Goal: Information Seeking & Learning: Learn about a topic

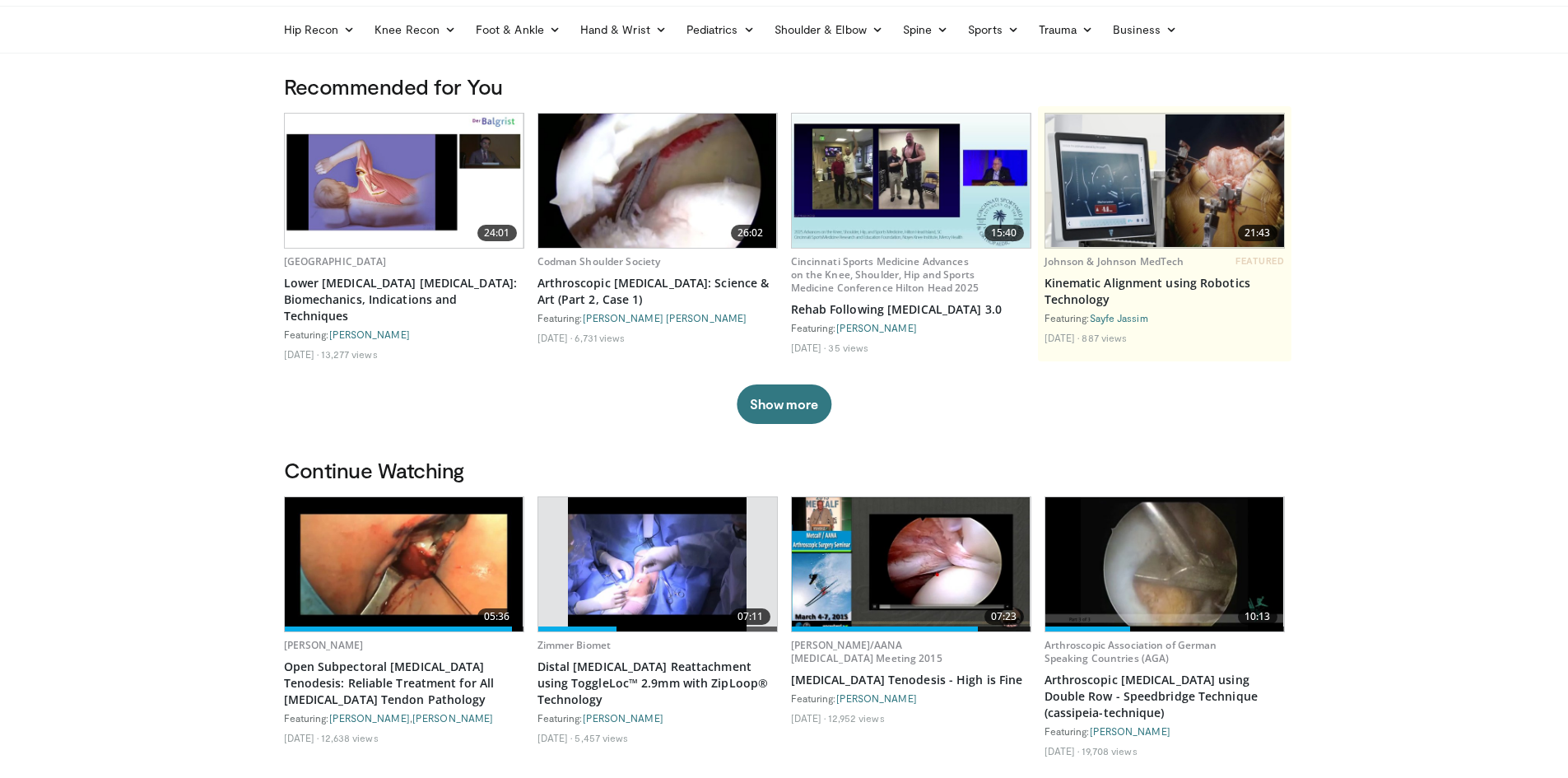
scroll to position [82, 0]
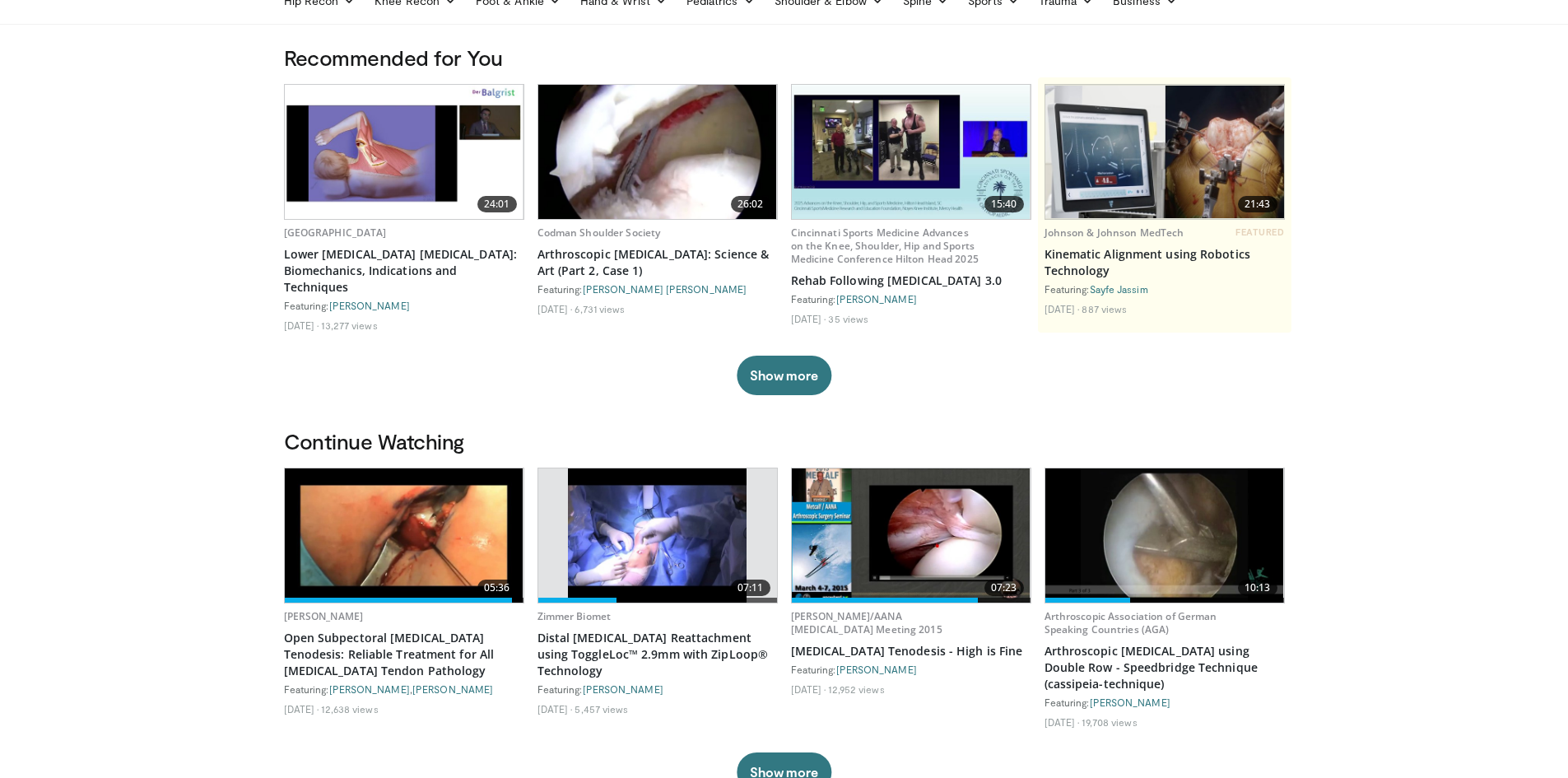
click at [415, 523] on img at bounding box center [404, 535] width 239 height 135
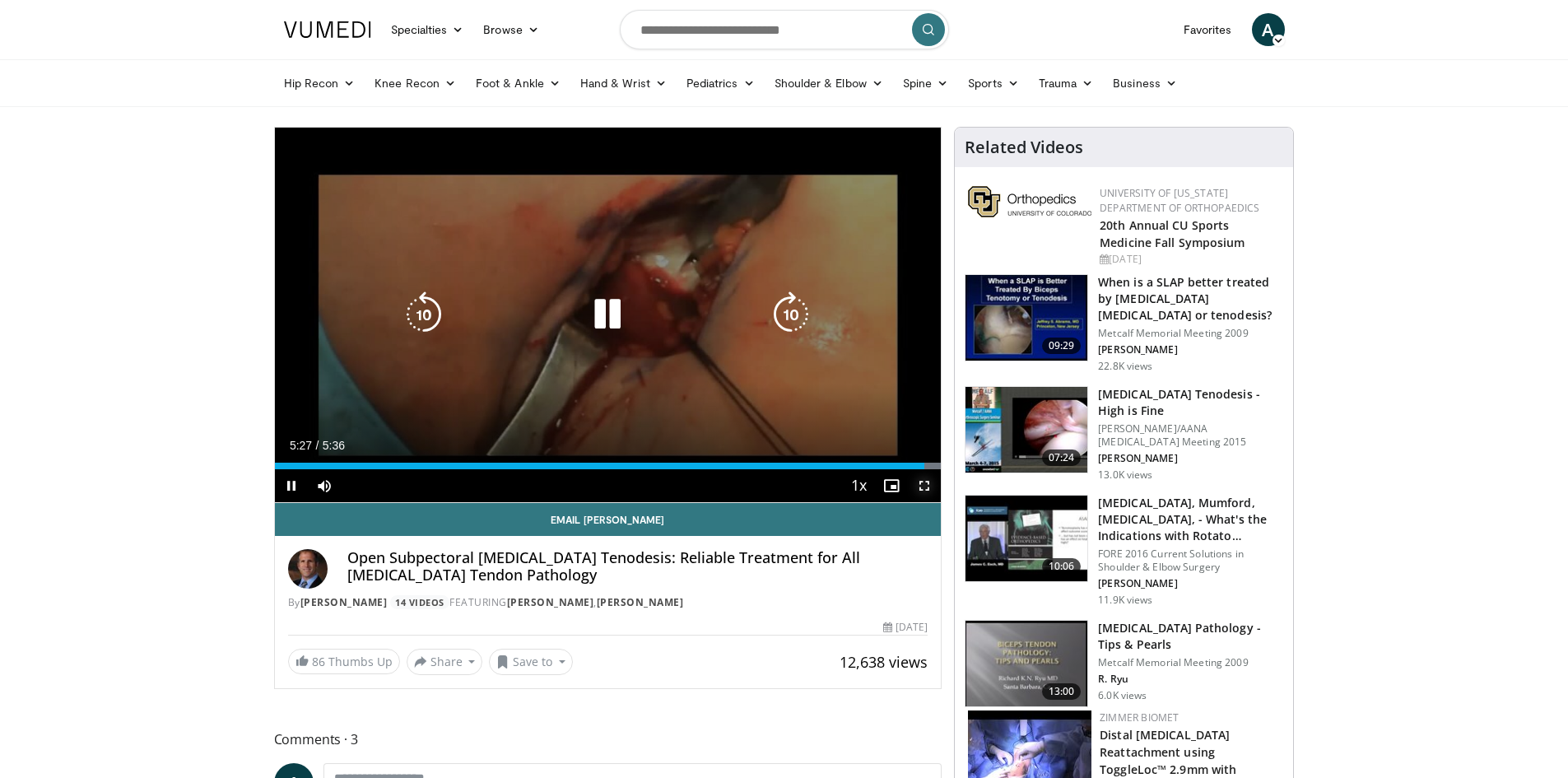
drag, startPoint x: 924, startPoint y: 470, endPoint x: 289, endPoint y: 462, distance: 635.1
click at [316, 469] on div "Current Time 5:27 / Duration 5:36 Pause Skip Backward Skip Forward Mute 0% Load…" at bounding box center [608, 485] width 666 height 33
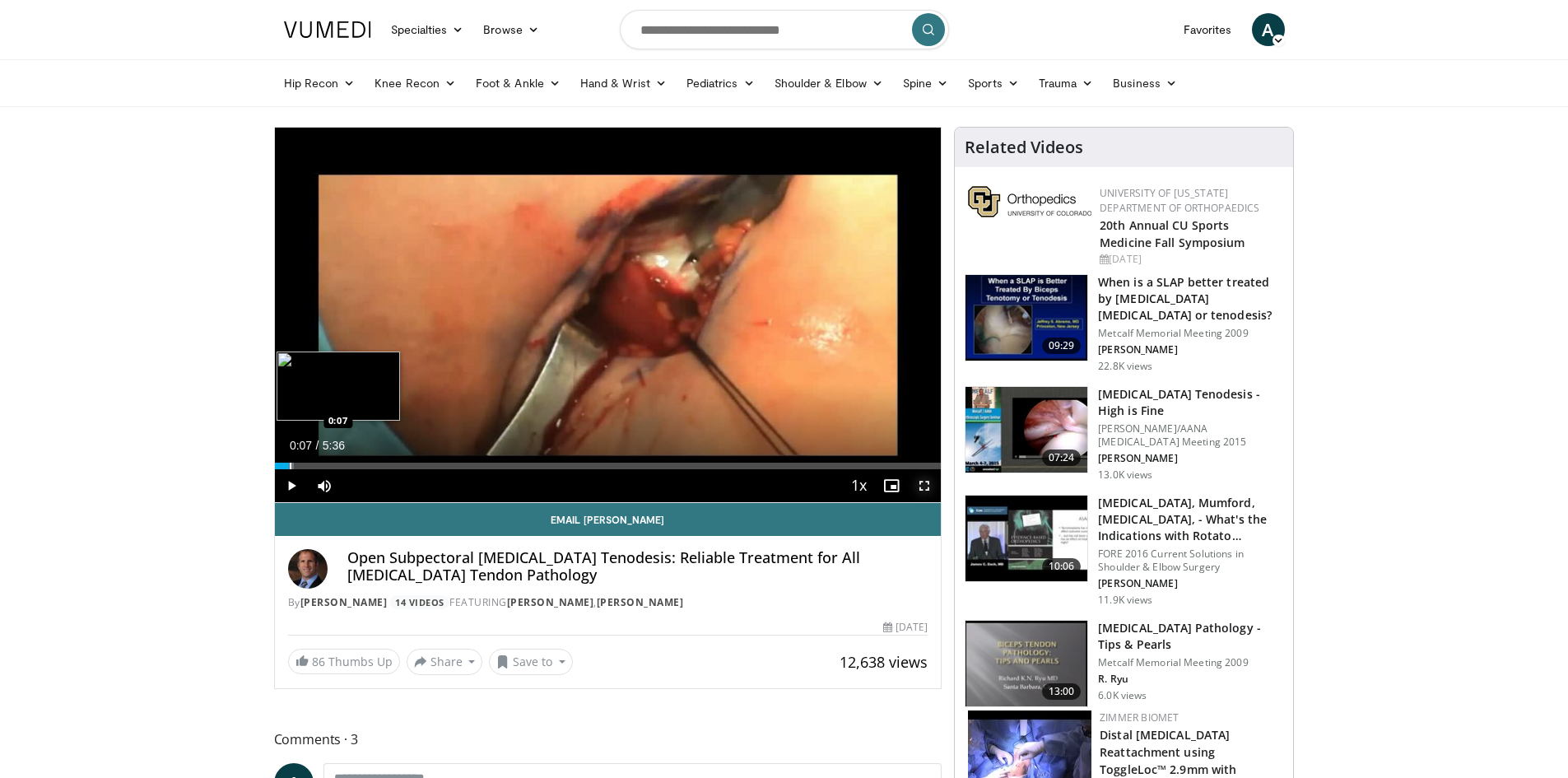
click at [289, 463] on div "Progress Bar" at bounding box center [290, 466] width 2 height 6
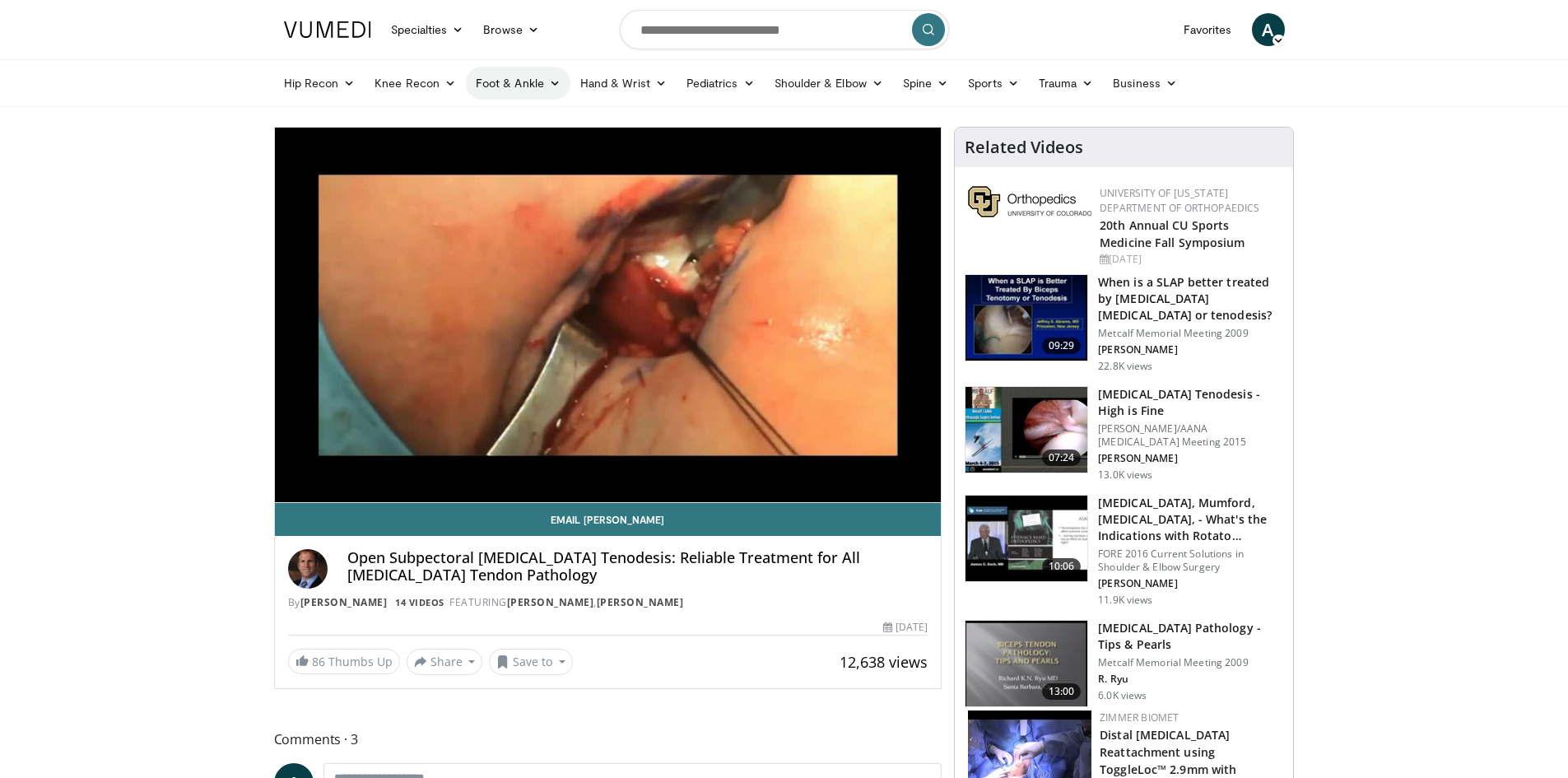
click at [503, 89] on link "Foot & Ankle" at bounding box center [518, 82] width 104 height 33
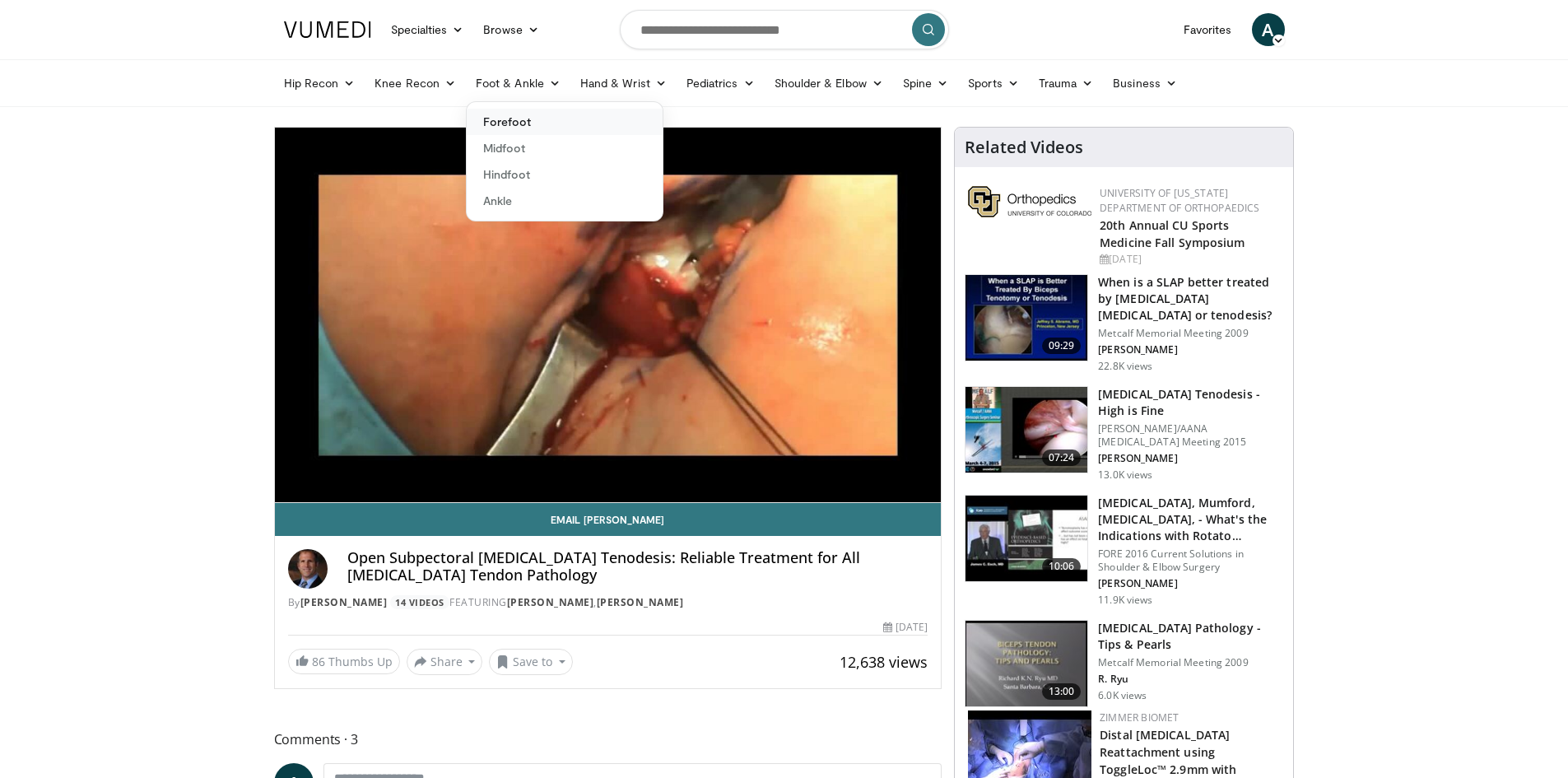
click at [513, 123] on link "Forefoot" at bounding box center [564, 122] width 196 height 27
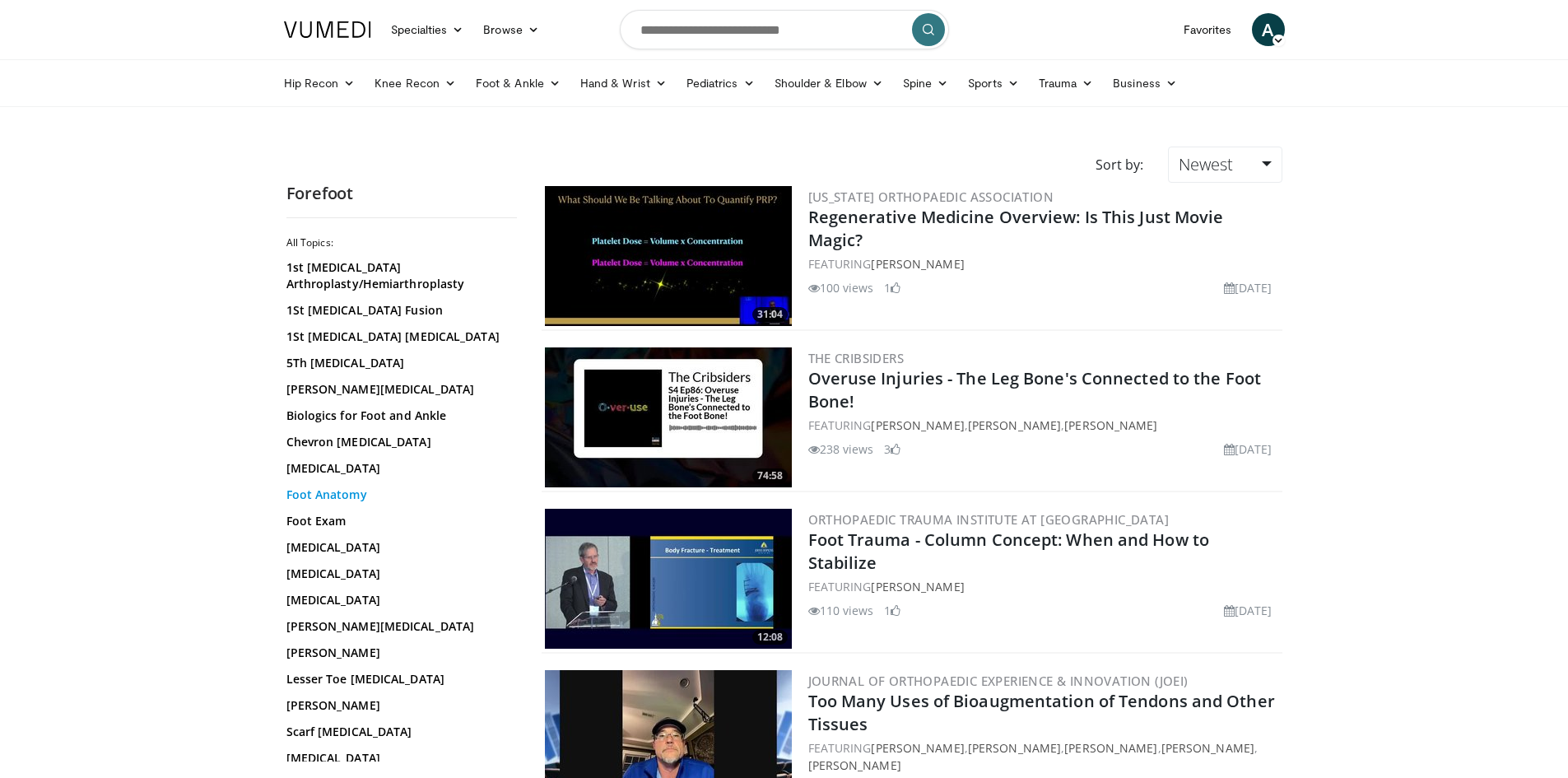
scroll to position [82, 0]
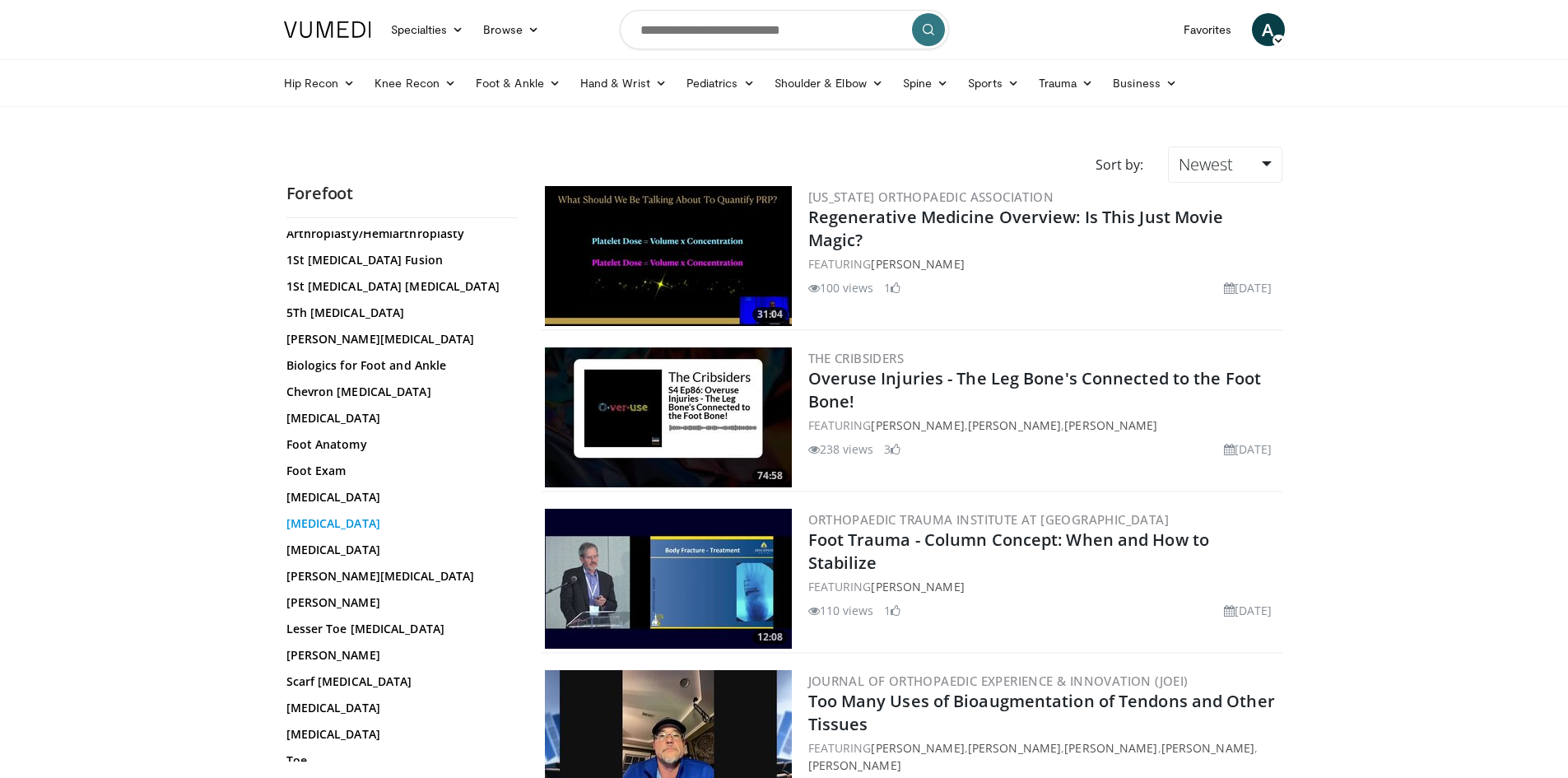
click at [357, 525] on link "Hallux Valgus" at bounding box center [397, 523] width 222 height 17
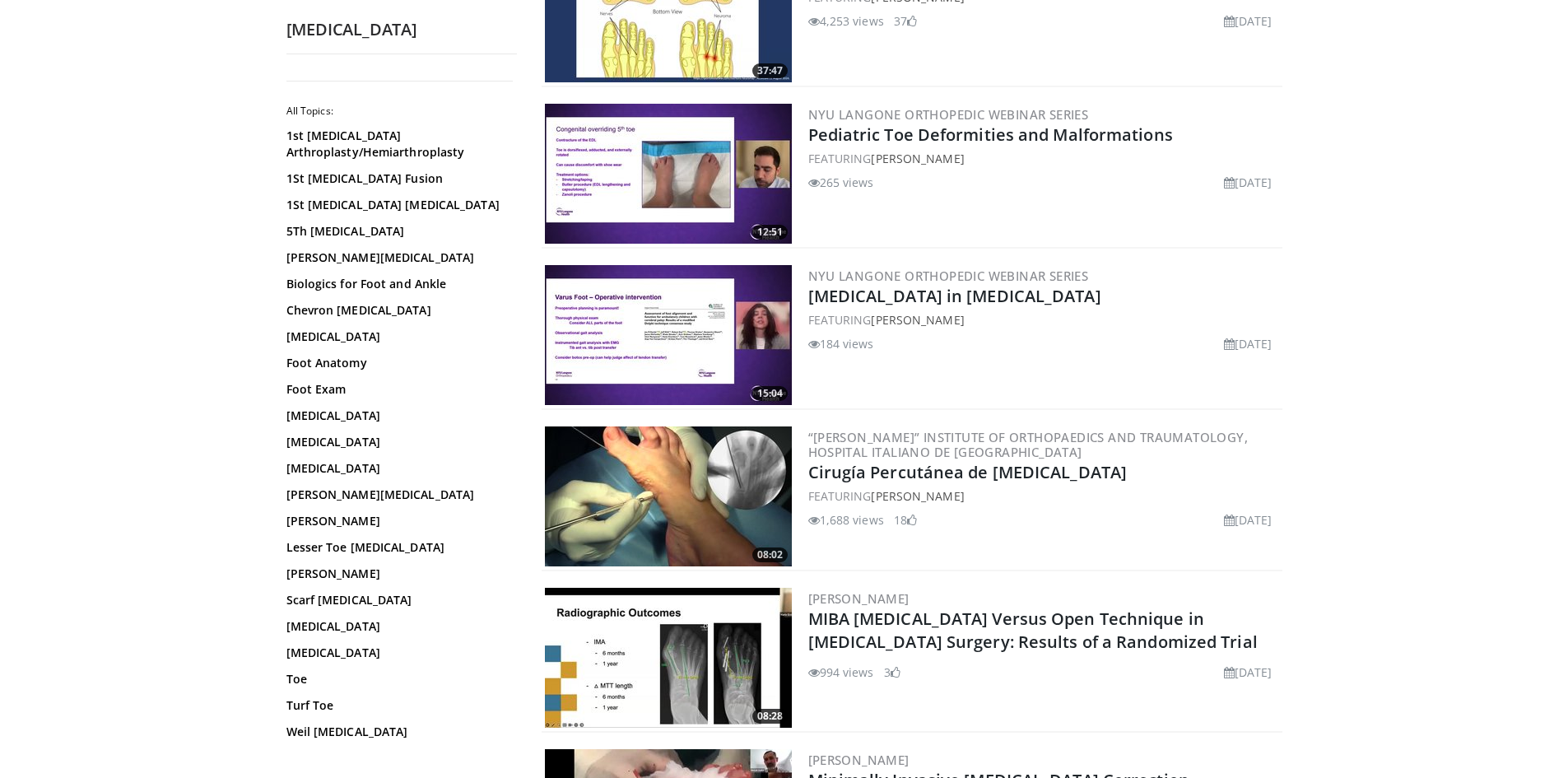
scroll to position [329, 0]
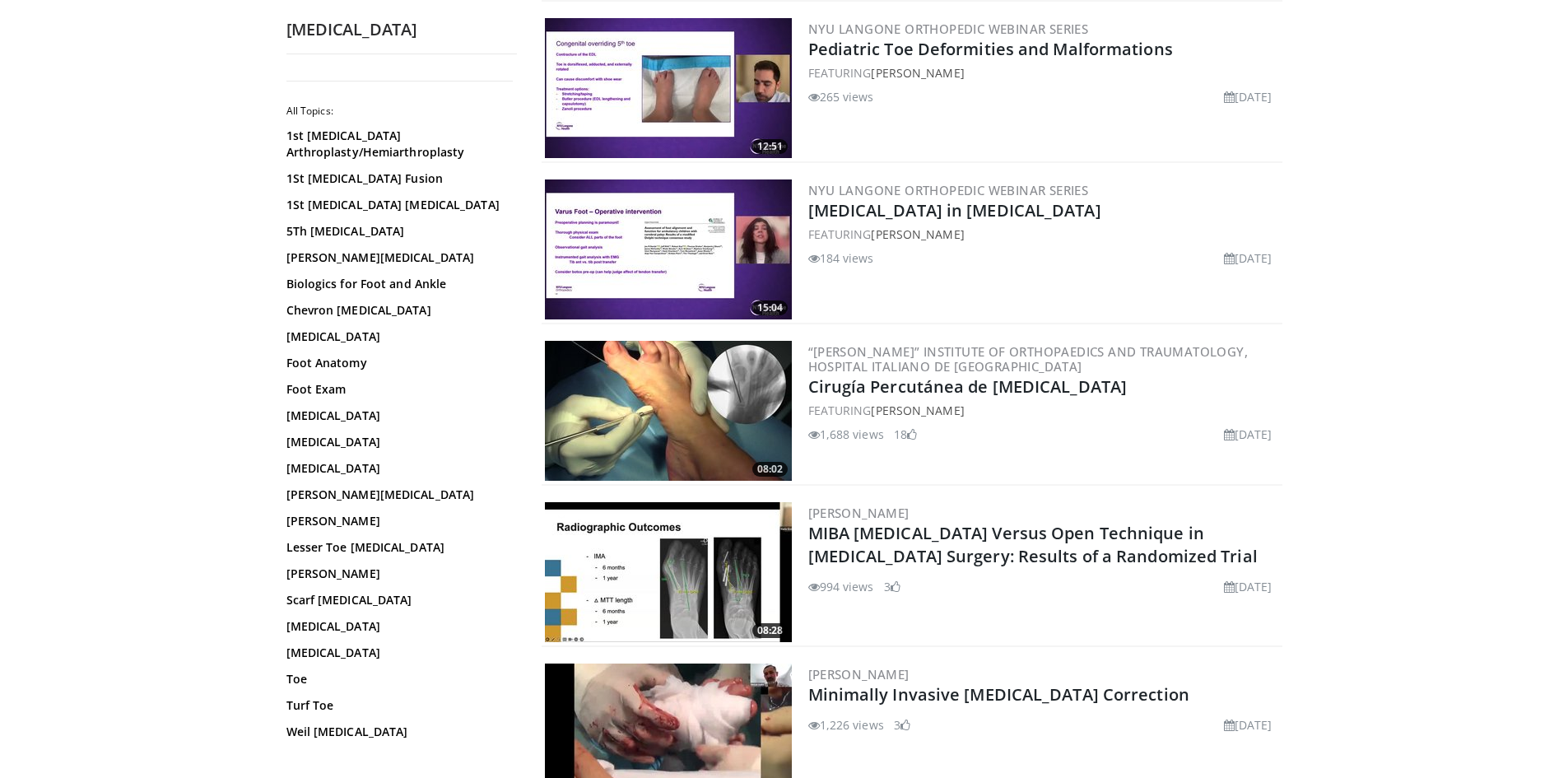
click at [938, 398] on div "“Carlos E. Ottolenghi” Institute of Orthopaedics and Traumatology, Hospital Ita…" at bounding box center [1043, 411] width 471 height 140
click at [728, 405] on img at bounding box center [668, 411] width 247 height 140
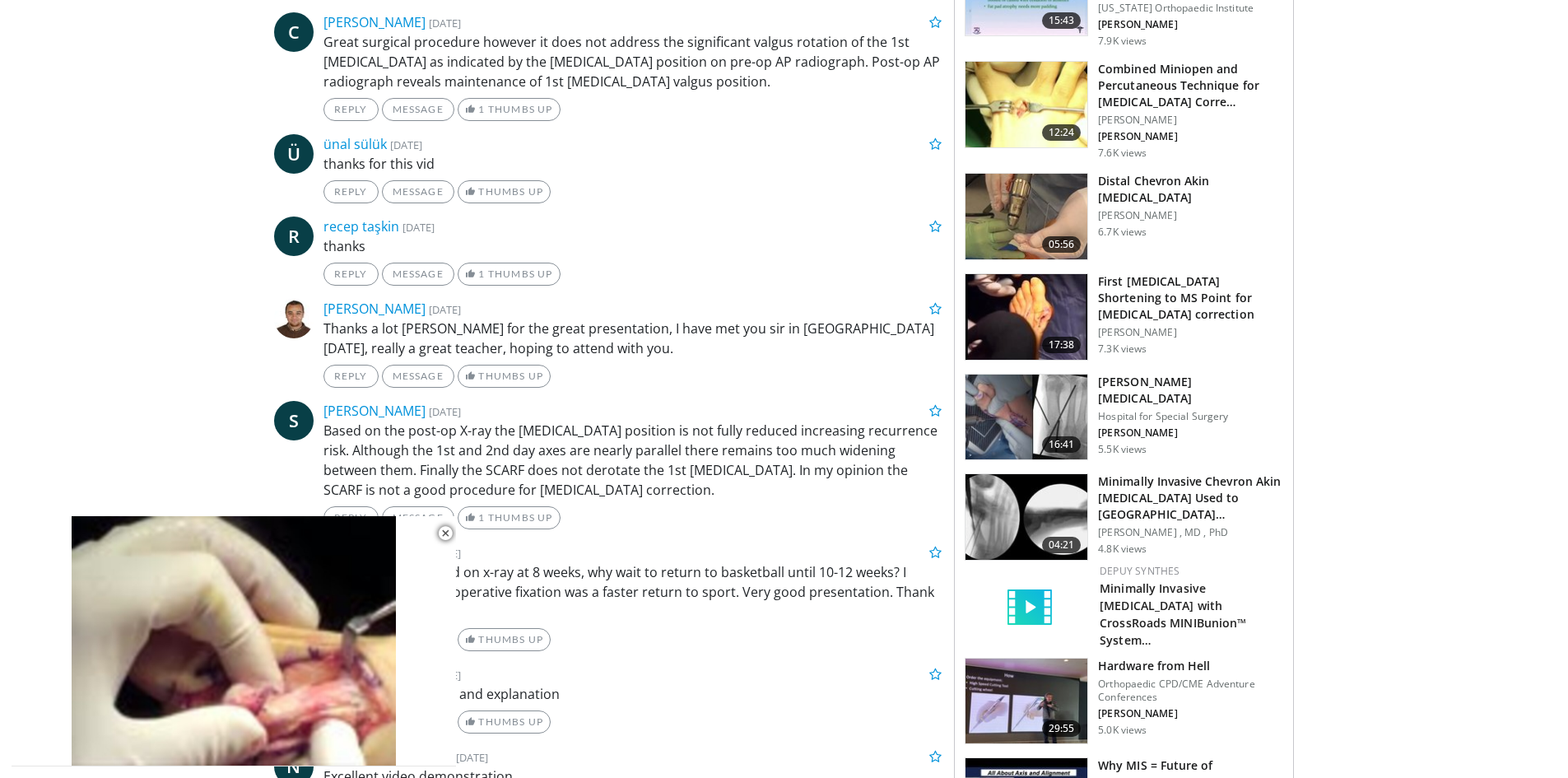
scroll to position [1152, 0]
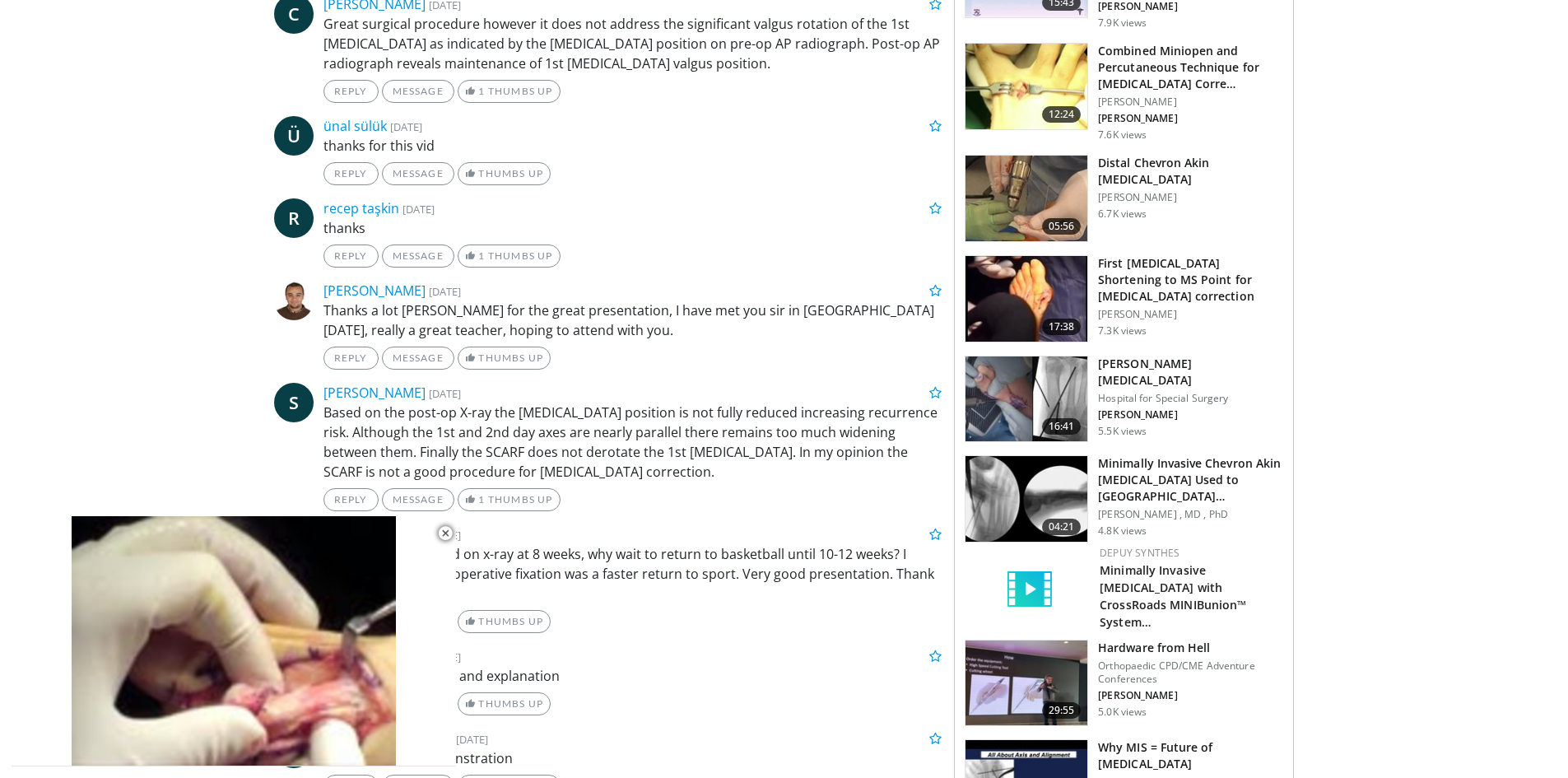
click at [1036, 507] on img at bounding box center [1026, 498] width 122 height 86
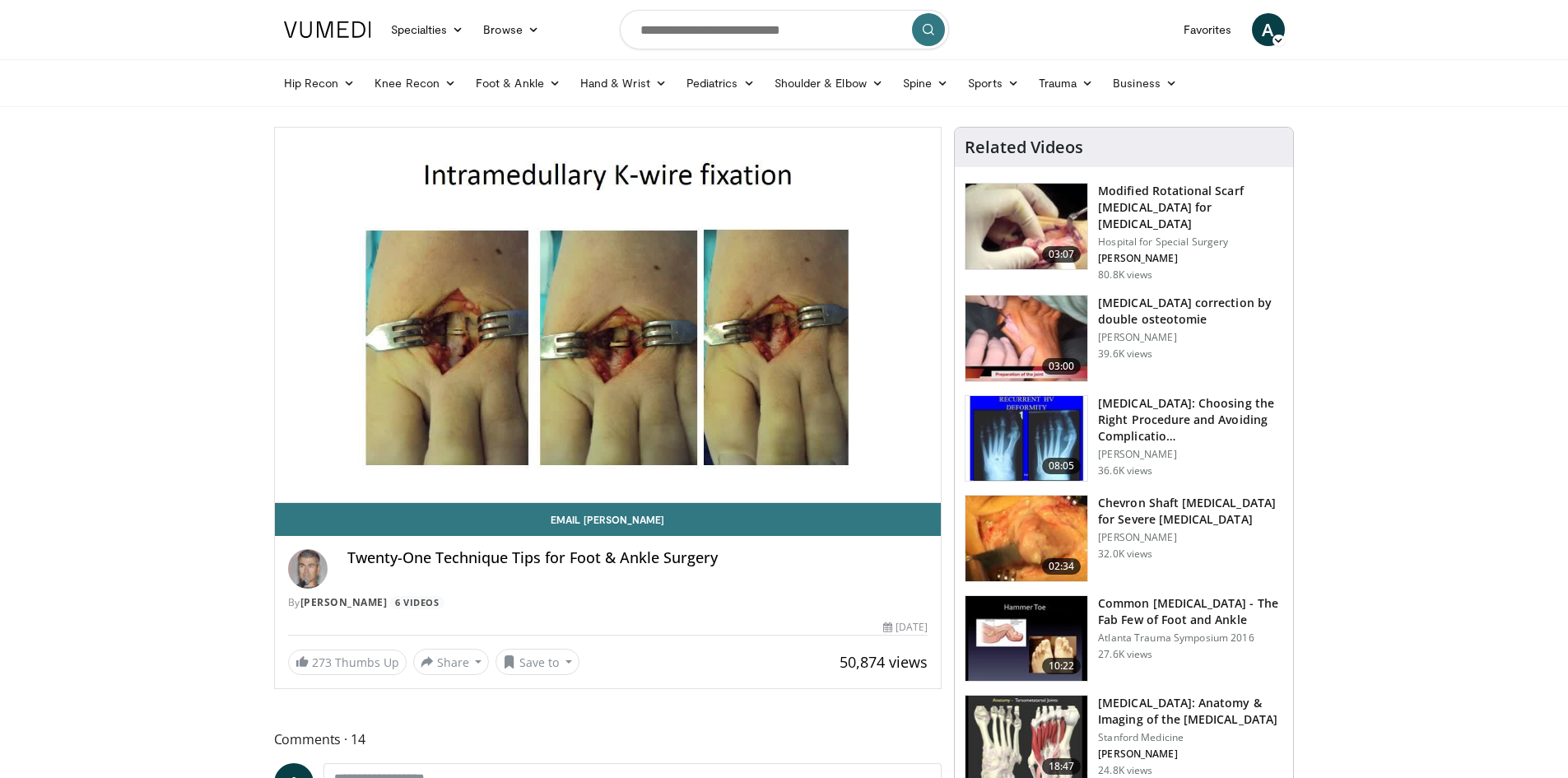
click at [1048, 245] on img at bounding box center [1026, 226] width 122 height 86
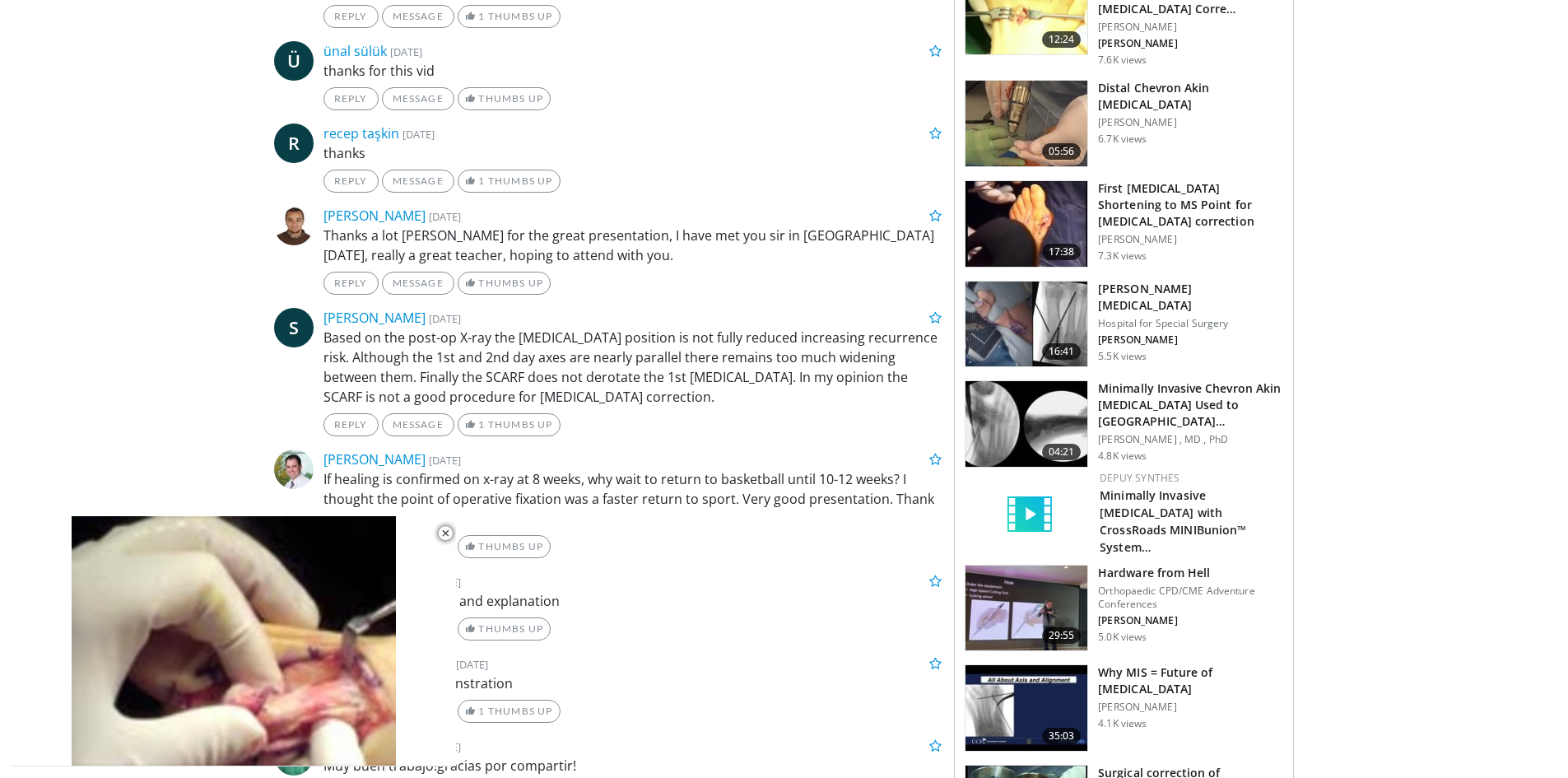
scroll to position [1235, 0]
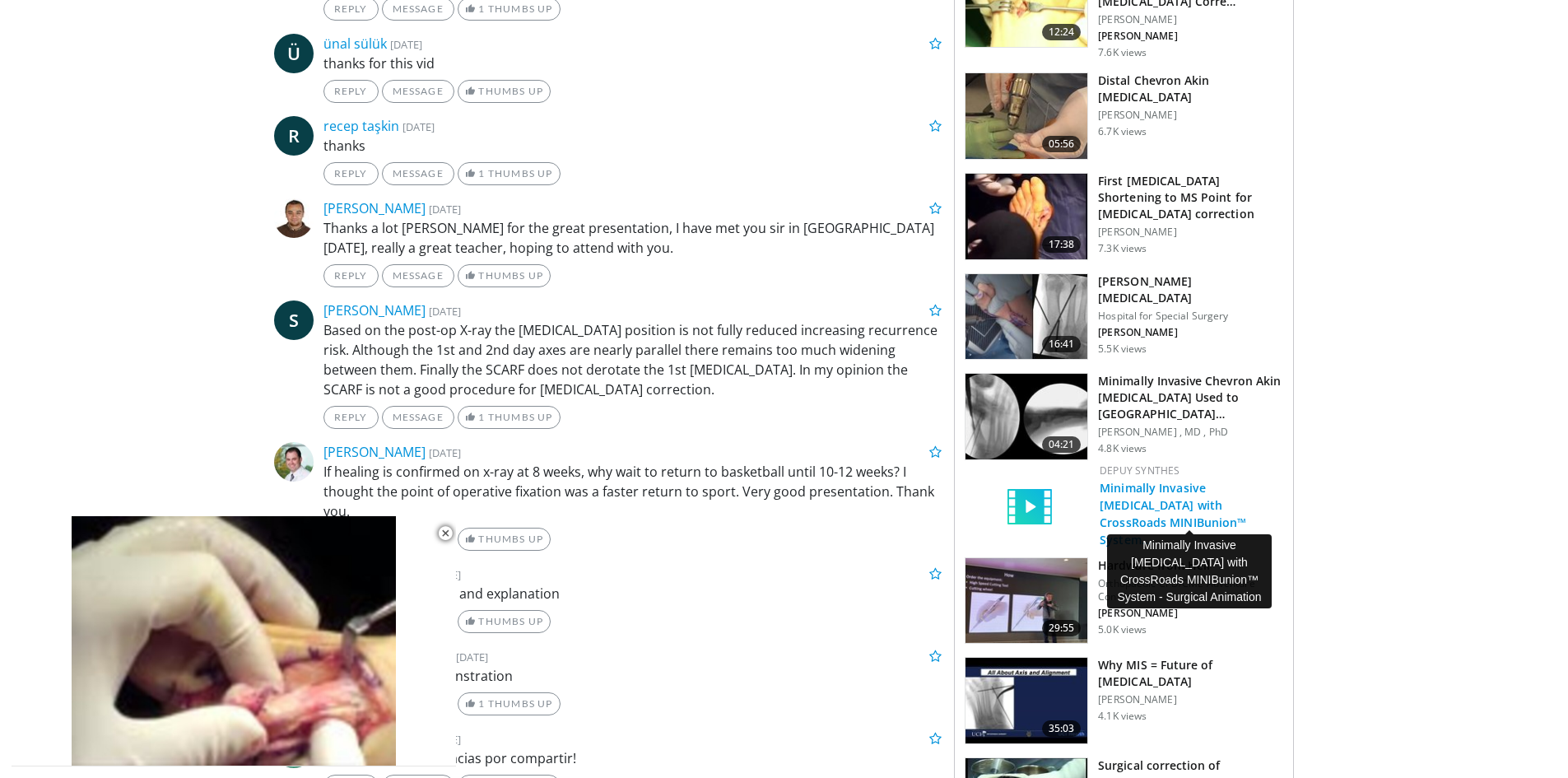
click at [1124, 501] on link "Minimally Invasive Bunion Surgery with CrossRoads MINIBunion™ System…" at bounding box center [1173, 513] width 147 height 67
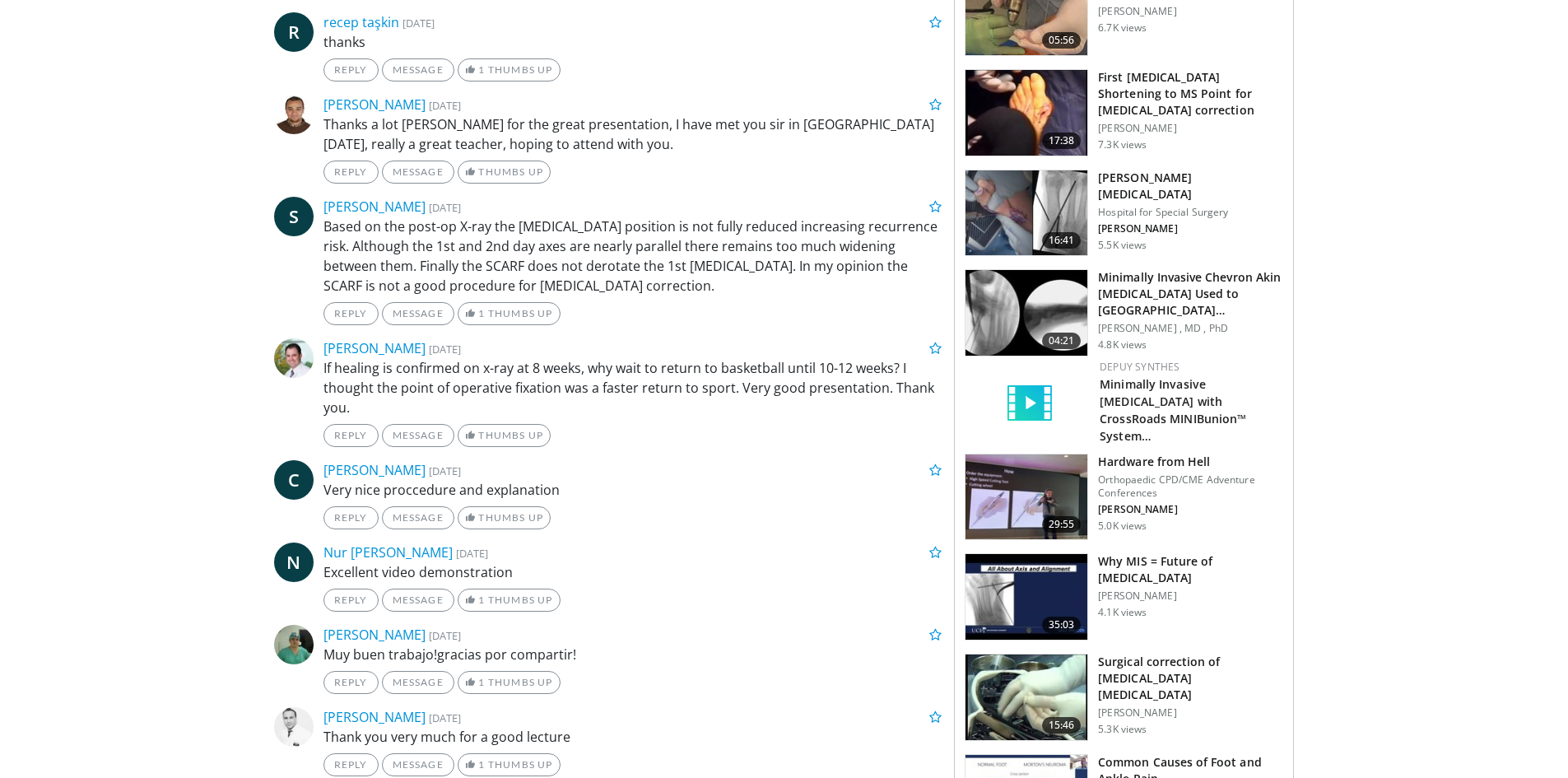
scroll to position [1399, 0]
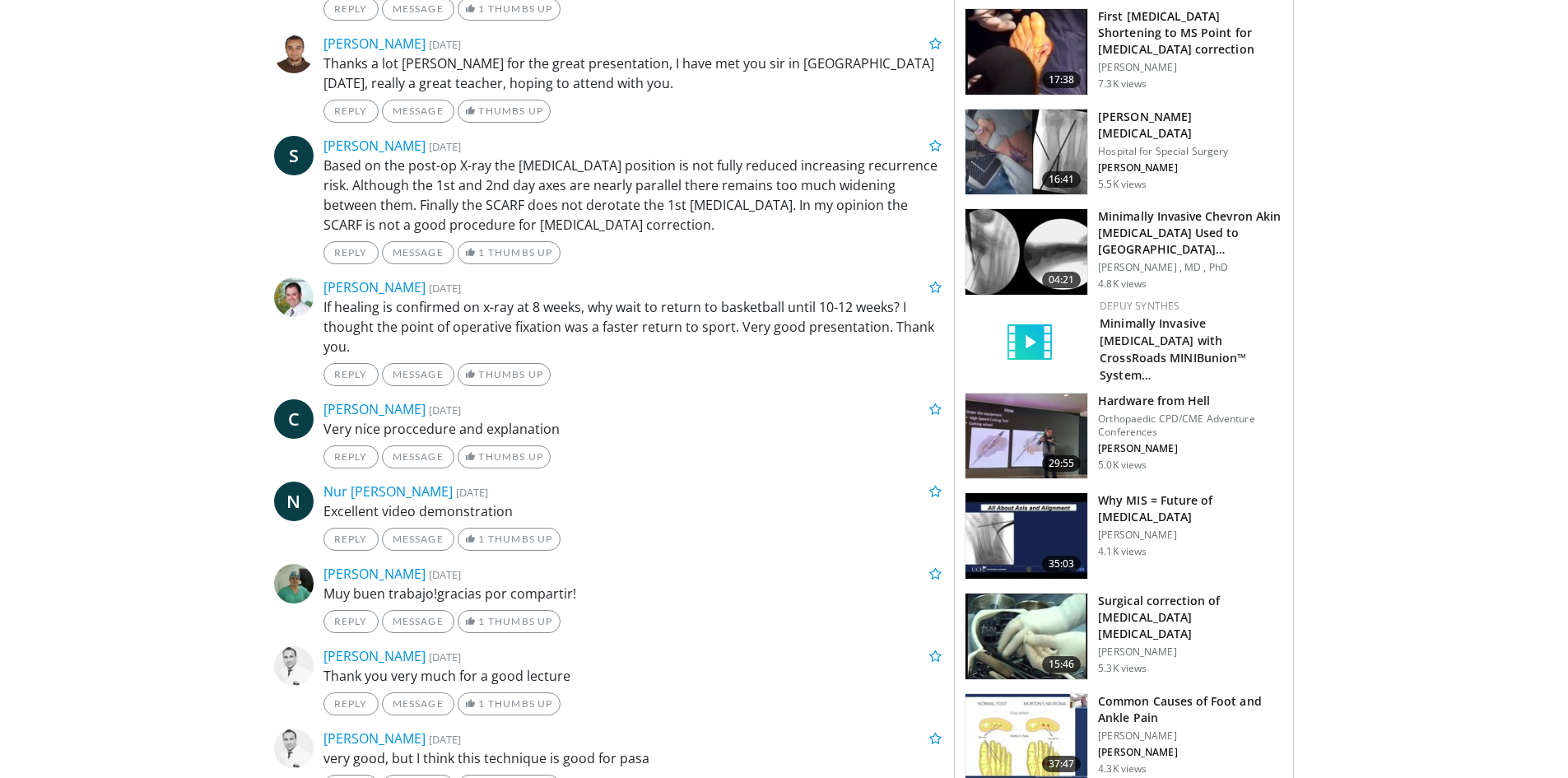
click at [1076, 543] on img at bounding box center [1026, 535] width 122 height 86
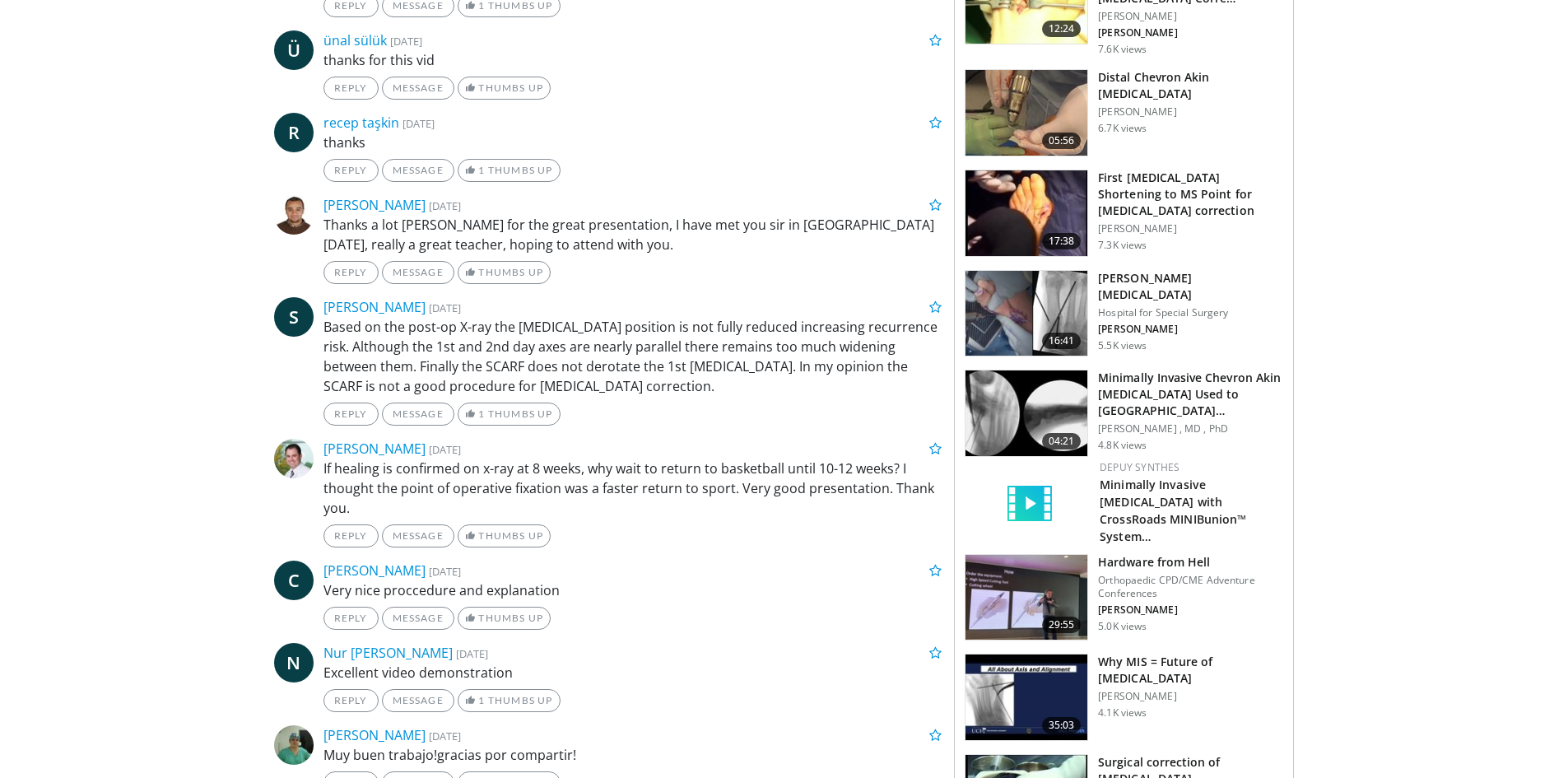
scroll to position [1235, 0]
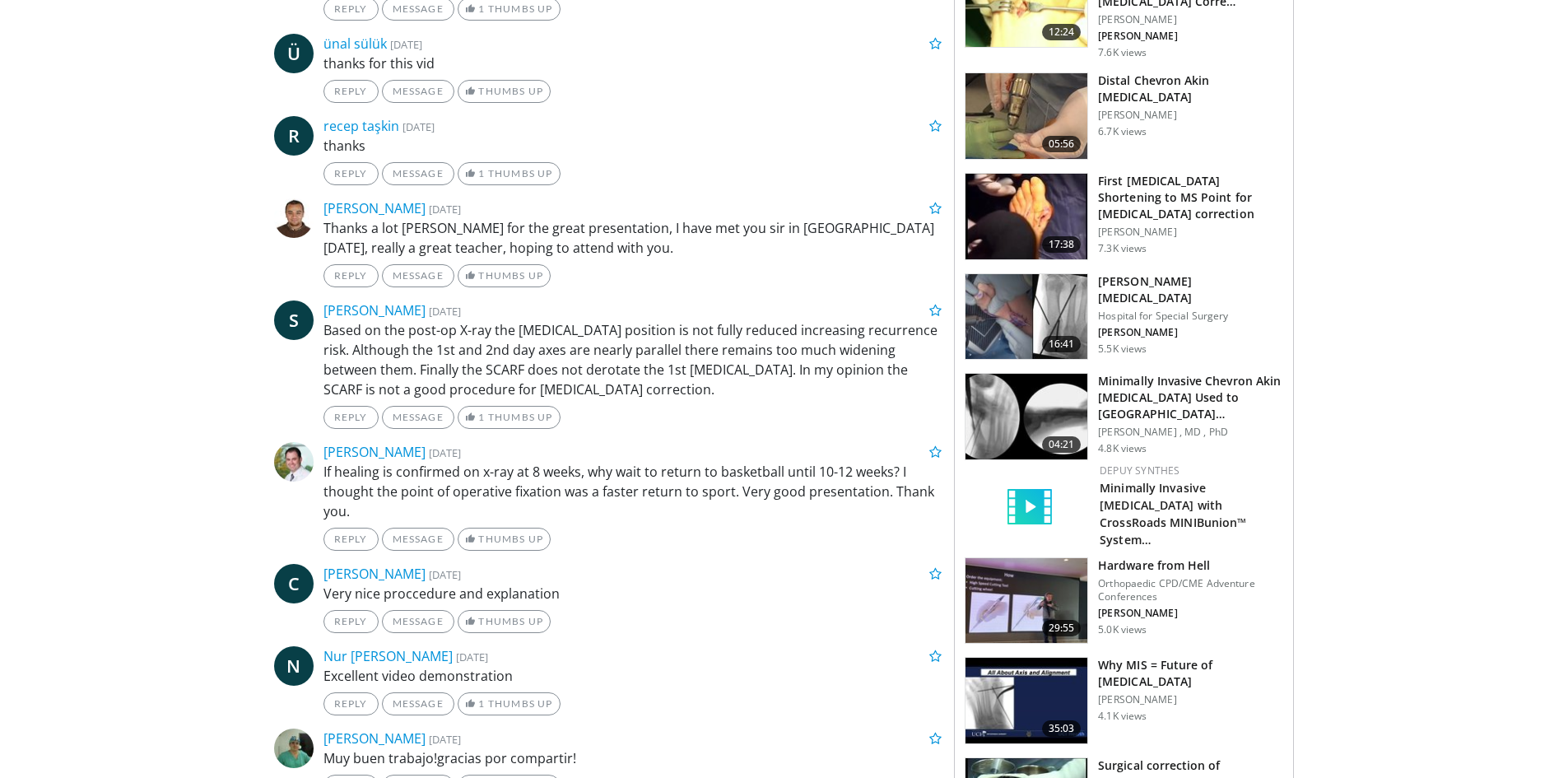
click at [1040, 405] on img at bounding box center [1026, 416] width 122 height 86
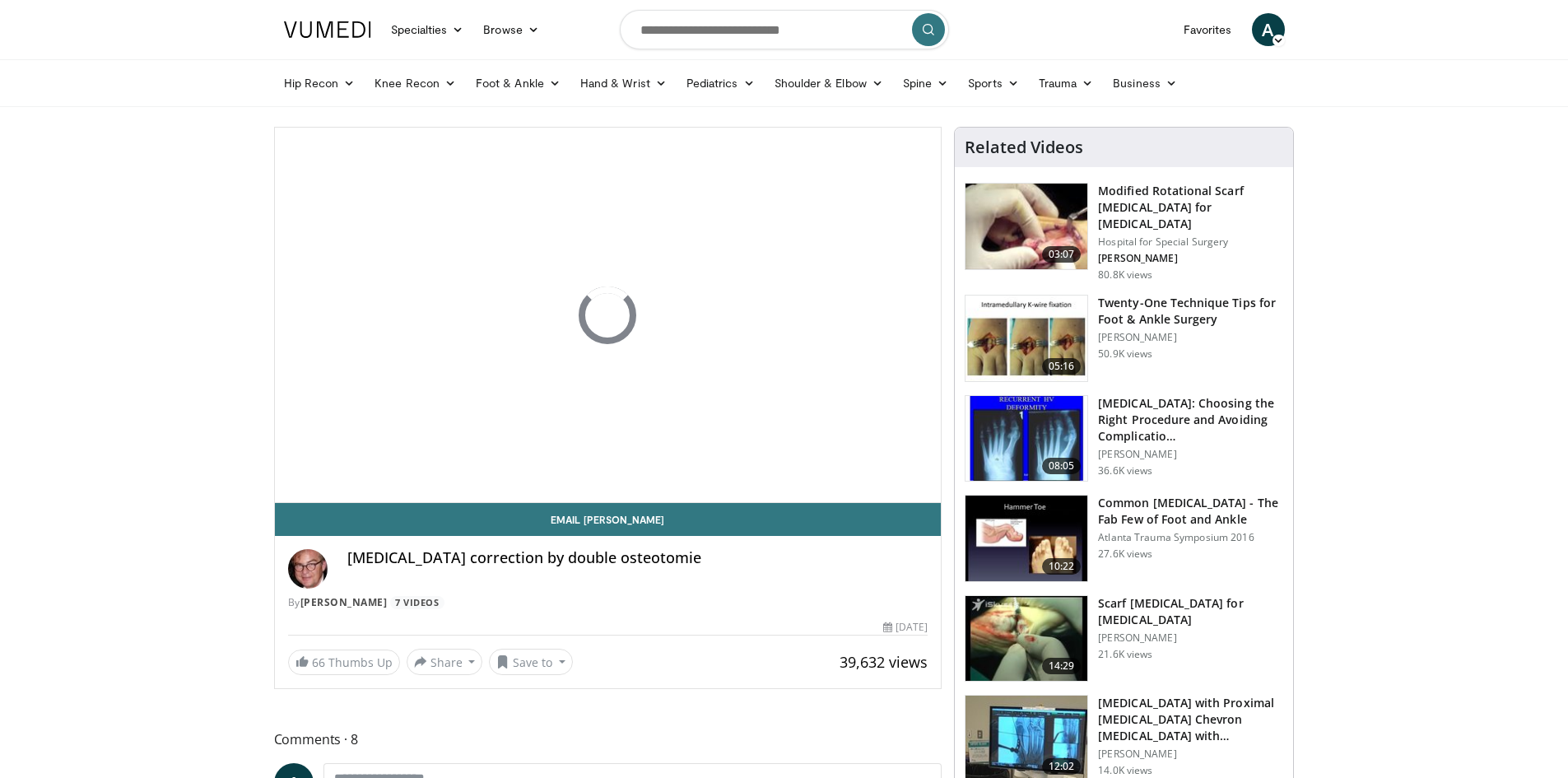
click at [1046, 442] on img at bounding box center [1026, 438] width 122 height 86
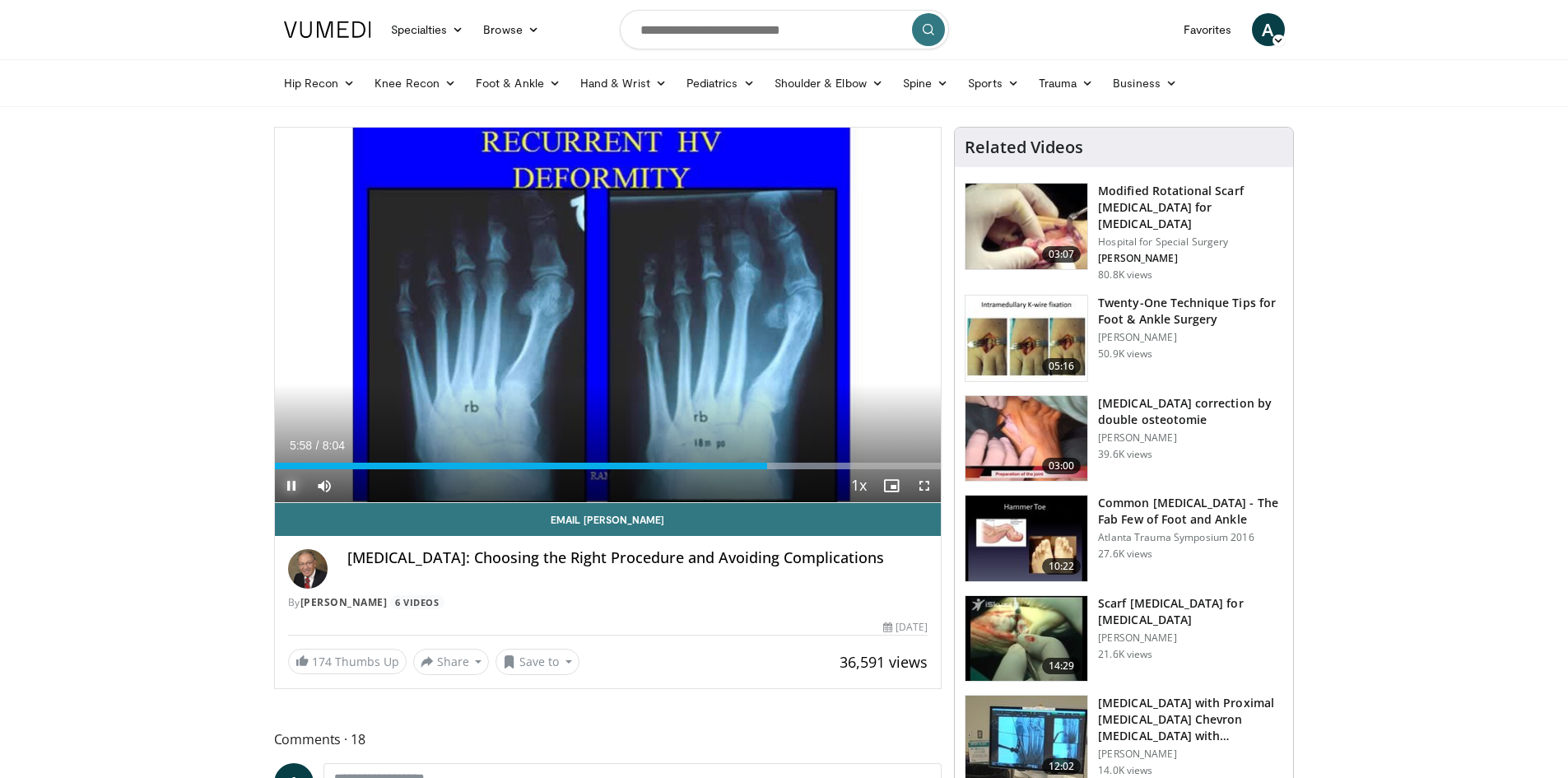
click at [289, 484] on span "Video Player" at bounding box center [291, 485] width 33 height 33
click at [289, 489] on span "Video Player" at bounding box center [291, 485] width 33 height 33
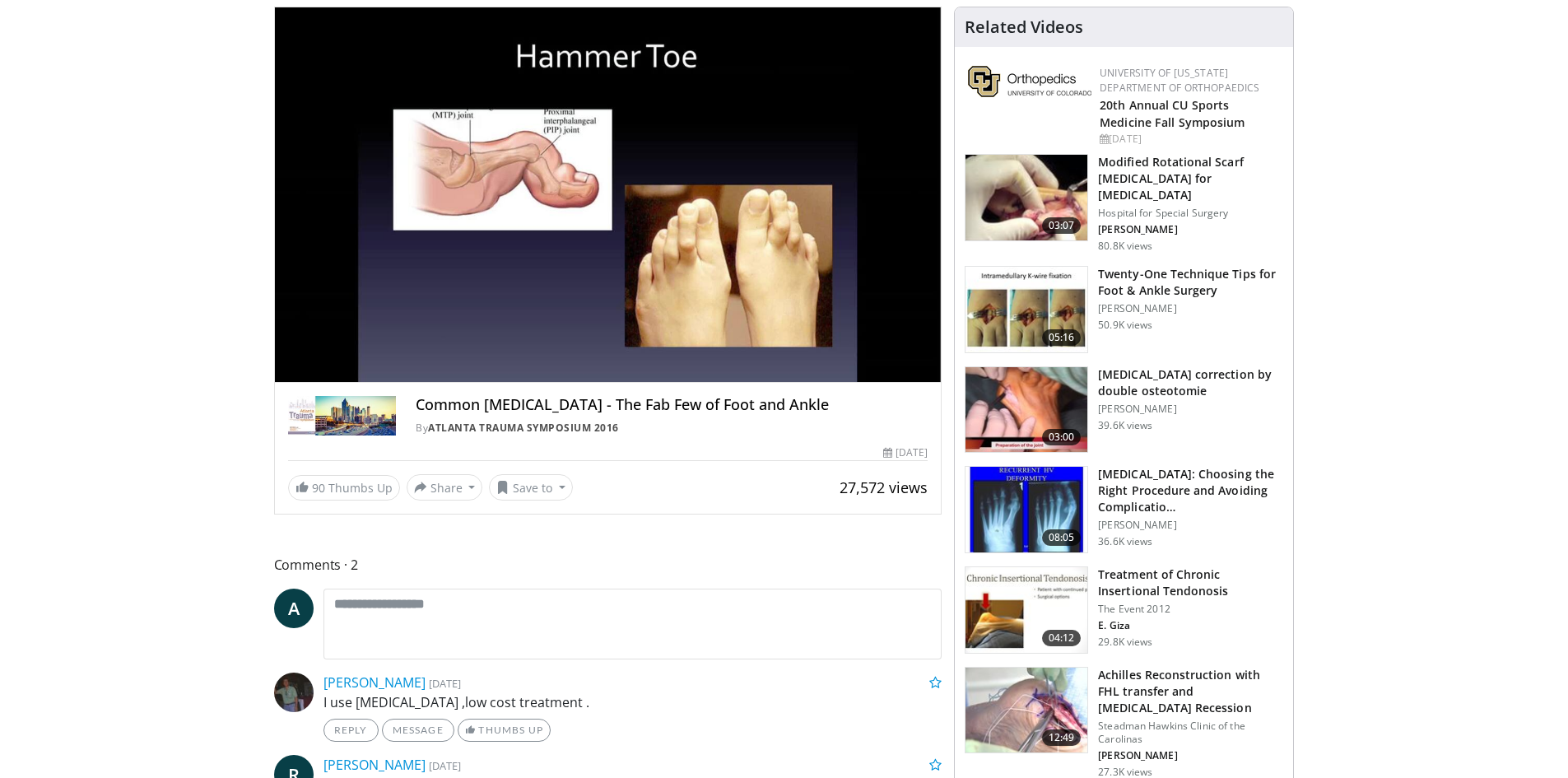
scroll to position [82, 0]
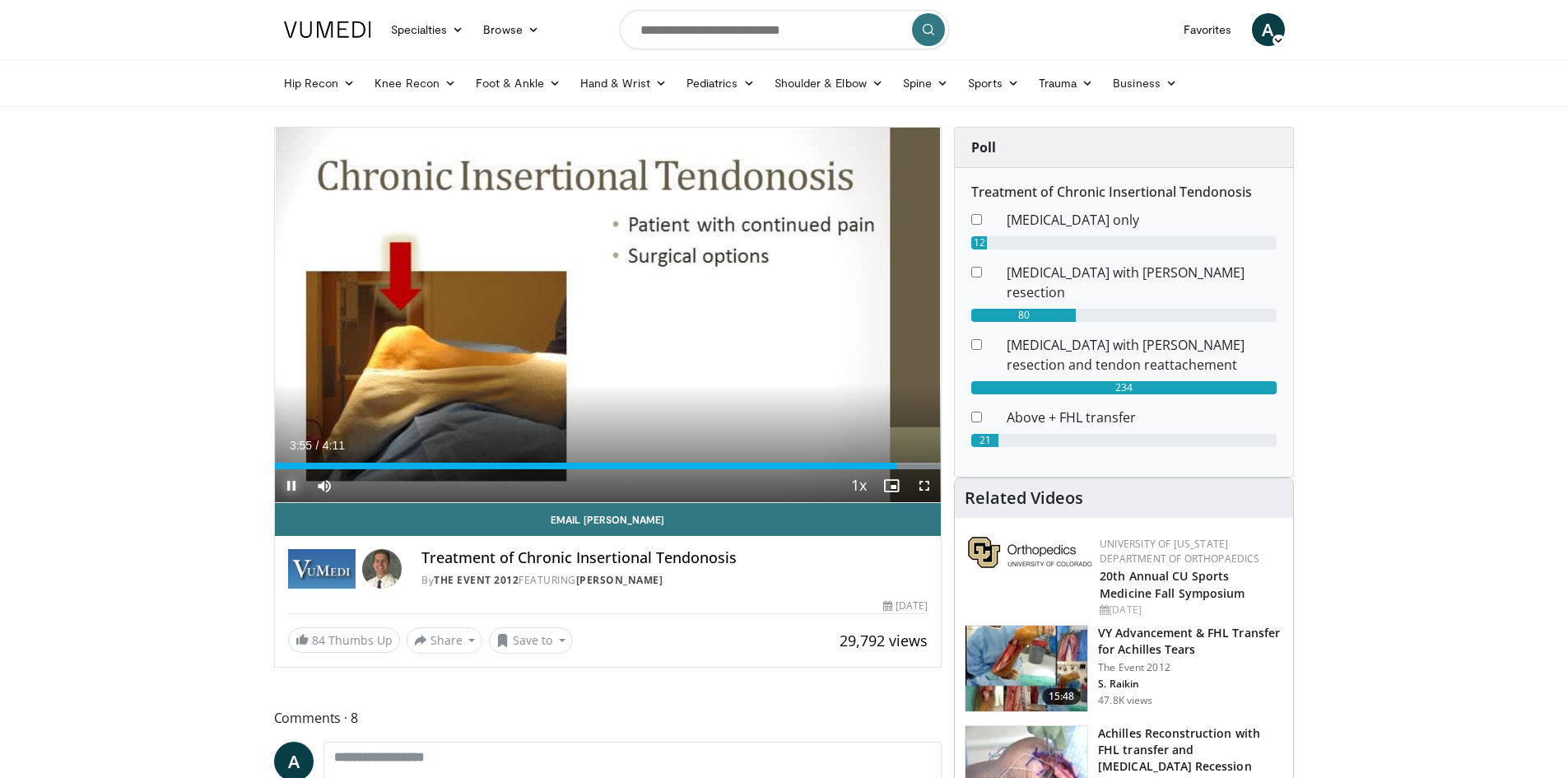
click at [283, 483] on span "Video Player" at bounding box center [291, 485] width 33 height 33
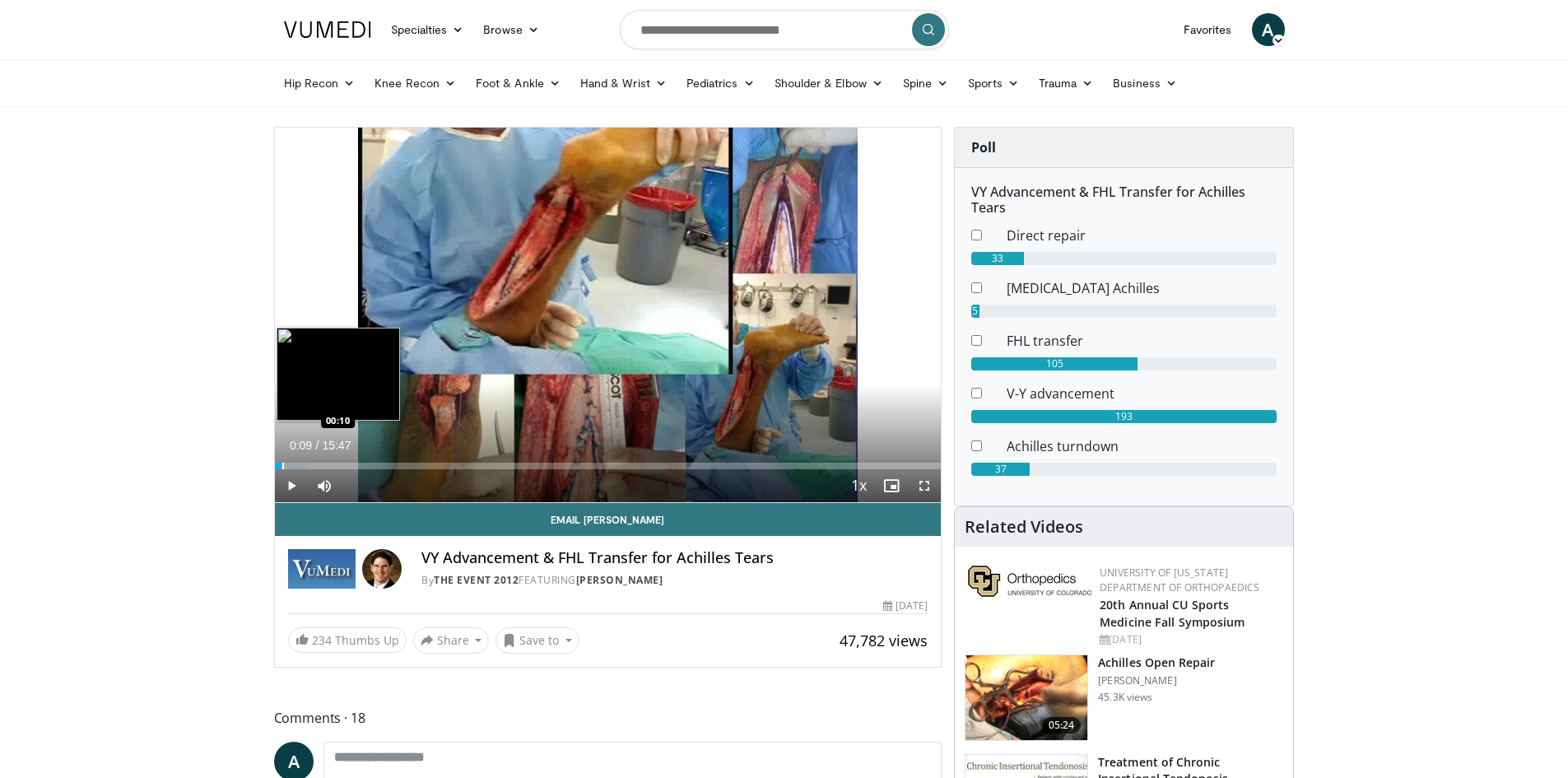
click at [281, 466] on div "Loaded : 5.22% 00:09 00:10" at bounding box center [608, 466] width 666 height 6
click at [292, 493] on span "Video Player" at bounding box center [291, 485] width 33 height 33
